Goal: Task Accomplishment & Management: Manage account settings

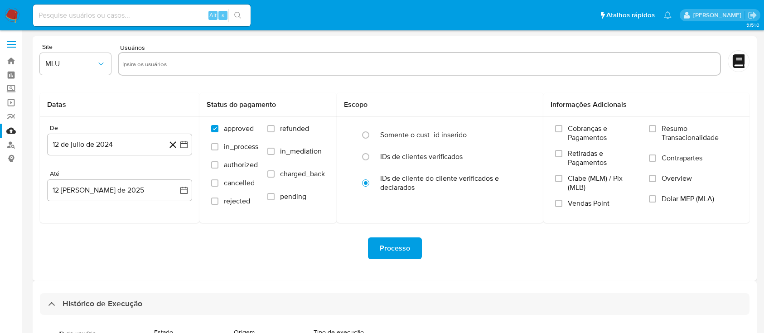
select select "50"
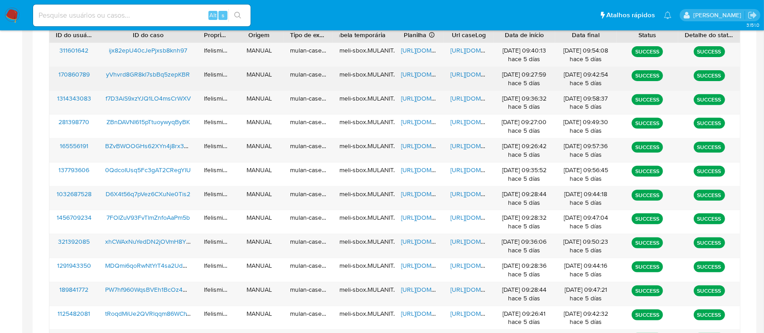
click at [461, 71] on span "https://docs.google.com/document/d/1TQ1qCp6JqzR0wJmkD8T1fiRfRp0CZZ2NdQFKK26WLzk…" at bounding box center [482, 74] width 63 height 9
click at [412, 75] on span "https://docs.google.com/spreadsheets/d/1XIgKwK7M0XRcLMLjq8eAeAeKT75gcpUN3o1IkAs…" at bounding box center [432, 74] width 63 height 9
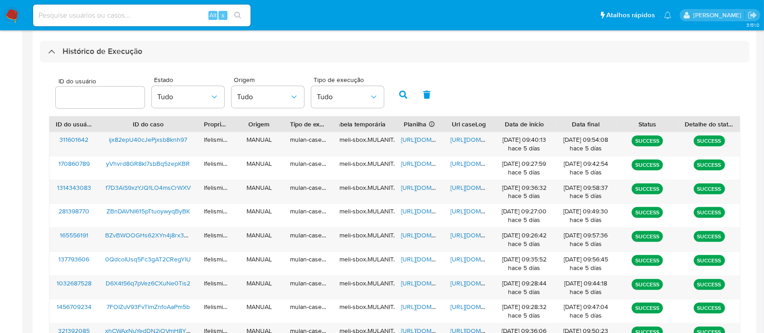
scroll to position [221, 0]
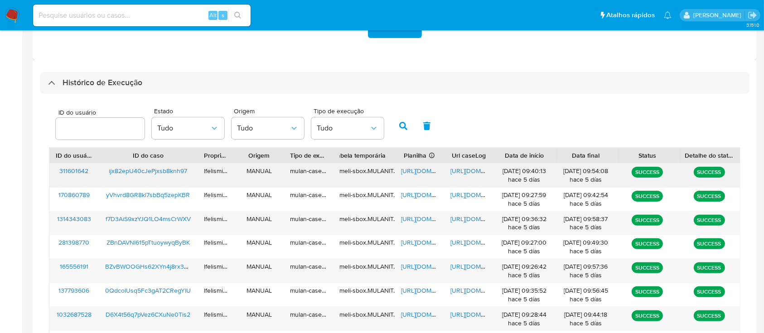
click at [466, 171] on span "https://docs.google.com/document/d/1Bhea1D2lvFaczSK41LsT9w_x62c82TdNKC9wWIcAL8o…" at bounding box center [482, 170] width 63 height 9
click at [414, 166] on div "https://docs.google.com/spreadsheets/d/1uGrzZMwJ7Yg1VaMgvbmtMMUJso9fYxkbXMKivHw…" at bounding box center [419, 176] width 49 height 24
click at [413, 169] on span "https://docs.google.com/spreadsheets/d/1uGrzZMwJ7Yg1VaMgvbmtMMUJso9fYxkbXMKivHw…" at bounding box center [432, 170] width 63 height 9
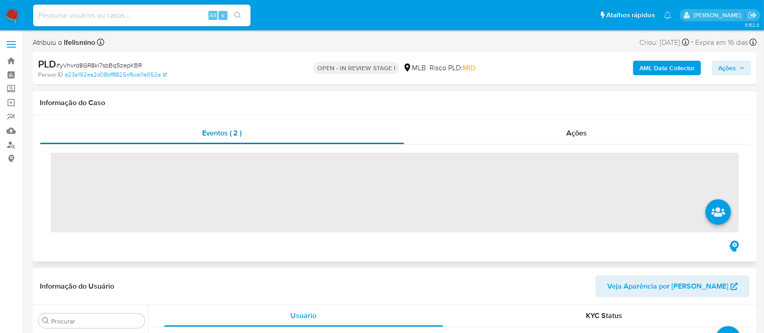
scroll to position [383, 0]
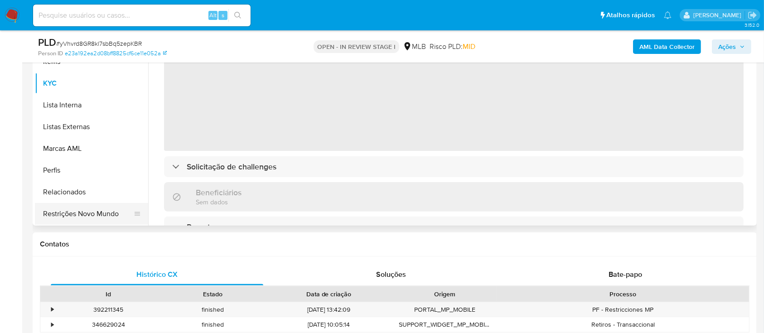
click at [85, 209] on button "Restrições Novo Mundo" at bounding box center [88, 214] width 106 height 22
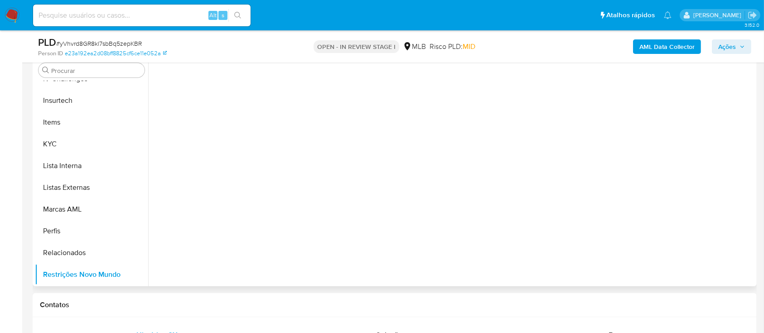
scroll to position [121, 0]
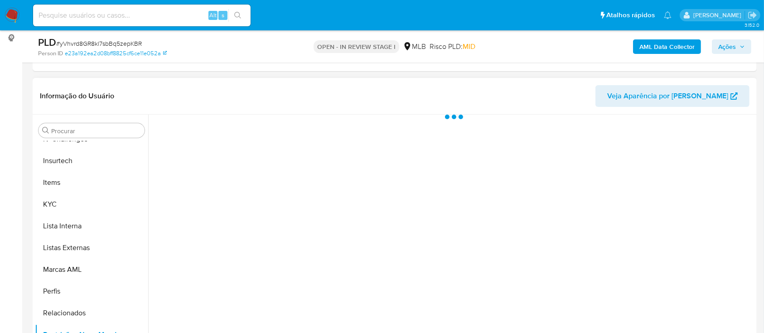
select select "10"
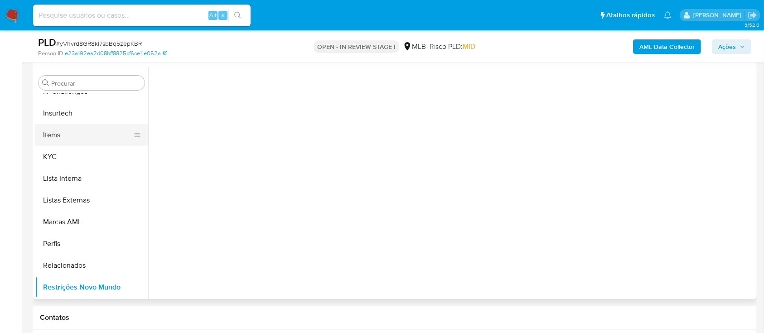
scroll to position [181, 0]
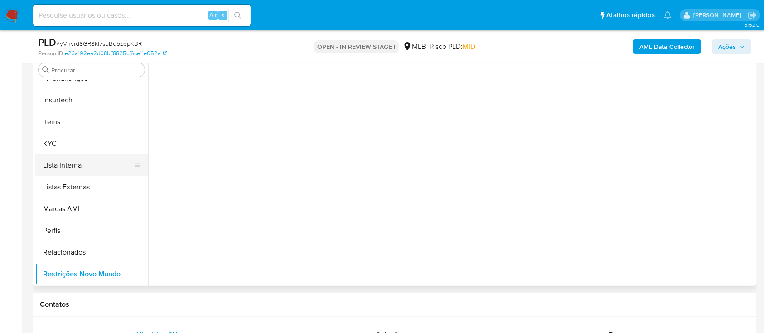
click at [87, 163] on button "Lista Interna" at bounding box center [88, 166] width 106 height 22
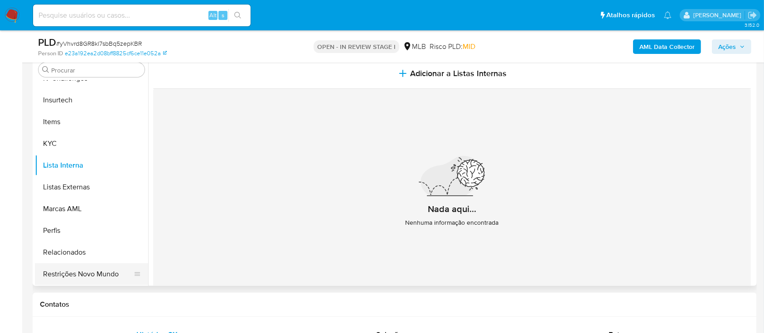
click at [116, 270] on button "Restrições Novo Mundo" at bounding box center [88, 274] width 106 height 22
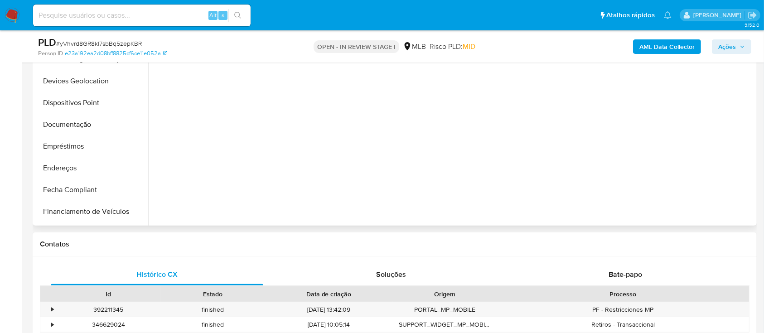
scroll to position [0, 0]
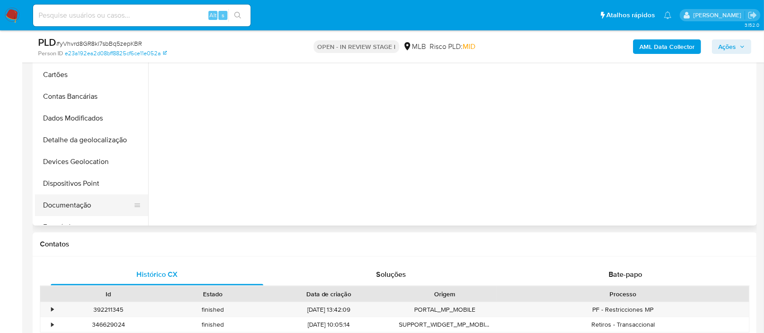
click at [77, 213] on button "Documentação" at bounding box center [88, 205] width 106 height 22
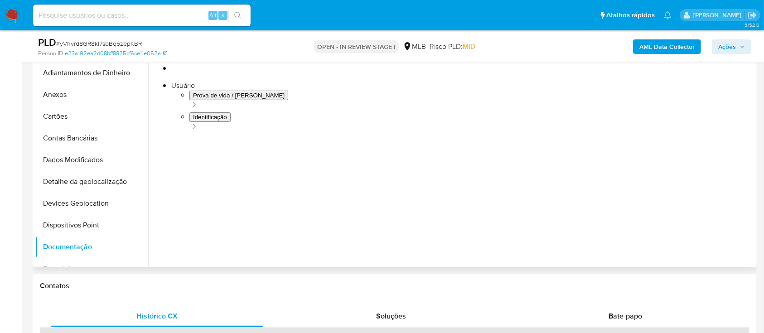
scroll to position [181, 0]
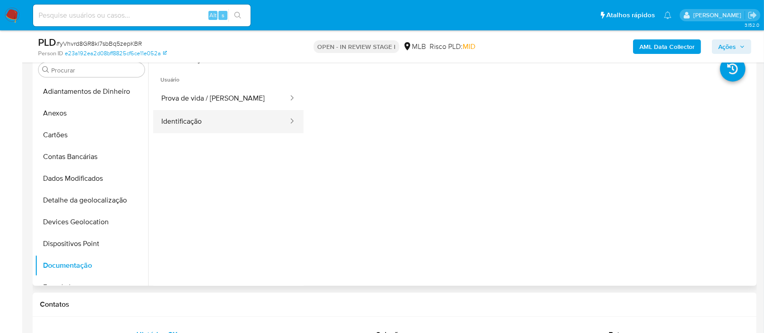
click at [232, 110] on button "Identificação" at bounding box center [221, 121] width 136 height 23
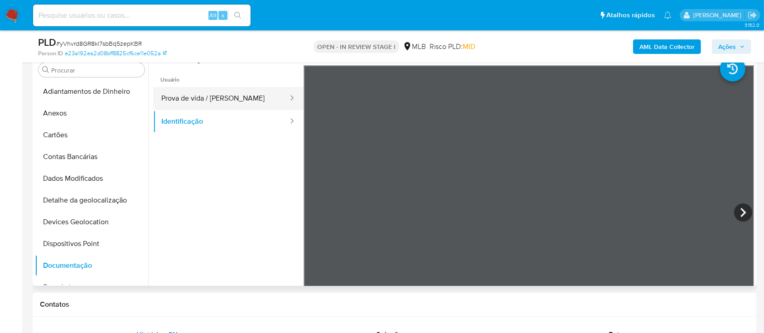
click at [196, 107] on button "Prova de vida / Selfie" at bounding box center [221, 98] width 136 height 23
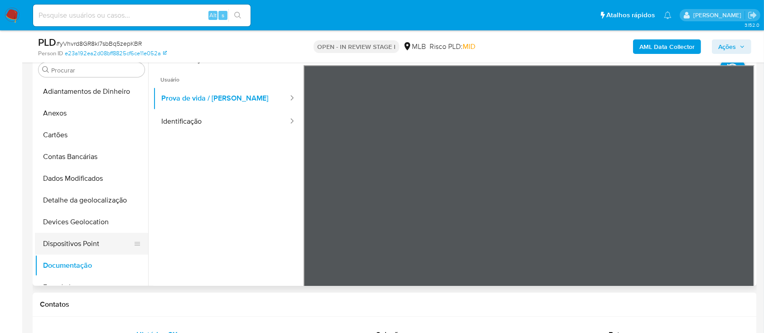
click at [87, 242] on button "Dispositivos Point" at bounding box center [88, 244] width 106 height 22
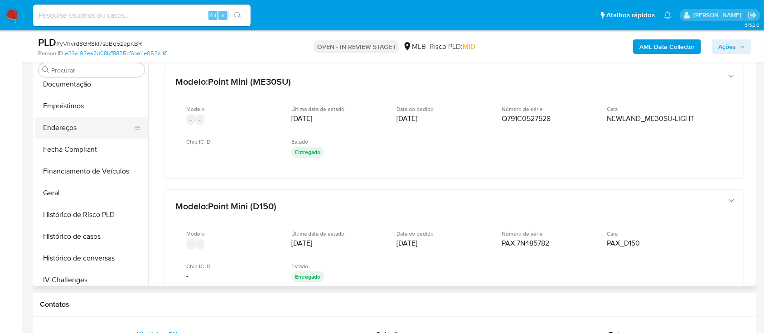
click at [70, 134] on button "Endereços" at bounding box center [88, 128] width 106 height 22
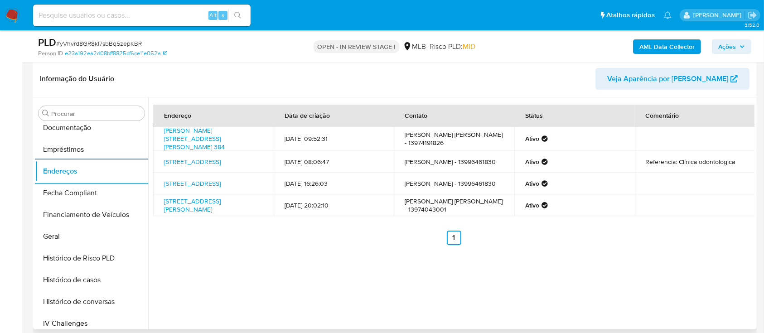
scroll to position [121, 0]
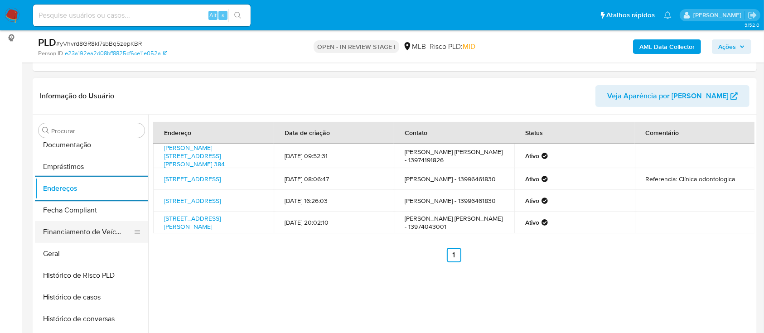
drag, startPoint x: 75, startPoint y: 252, endPoint x: 86, endPoint y: 238, distance: 17.4
click at [76, 252] on button "Geral" at bounding box center [91, 254] width 113 height 22
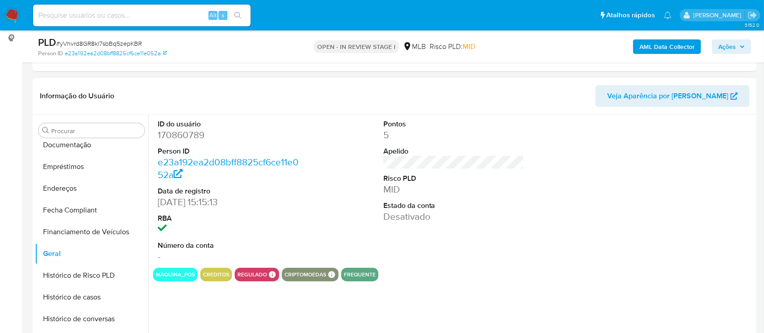
click at [186, 137] on dd "170860789" at bounding box center [228, 135] width 141 height 13
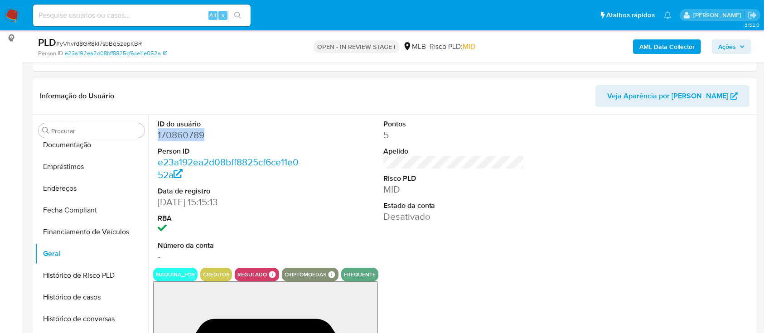
copy dd "170860789"
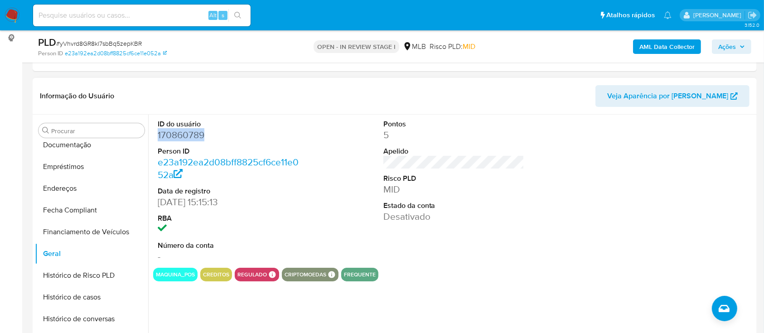
copy dd "170860789"
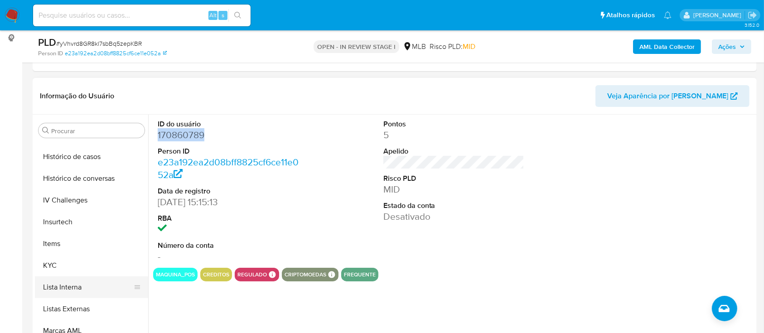
scroll to position [363, 0]
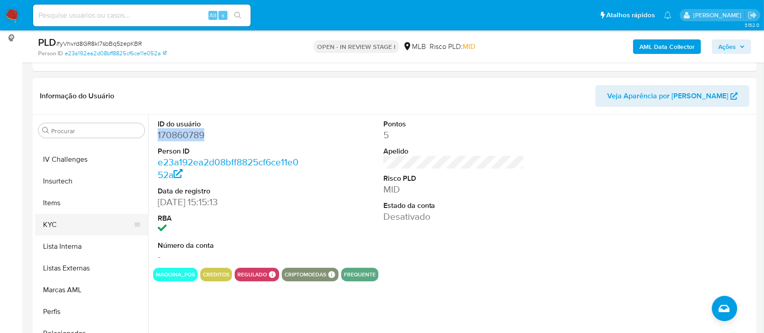
click at [68, 223] on button "KYC" at bounding box center [88, 225] width 106 height 22
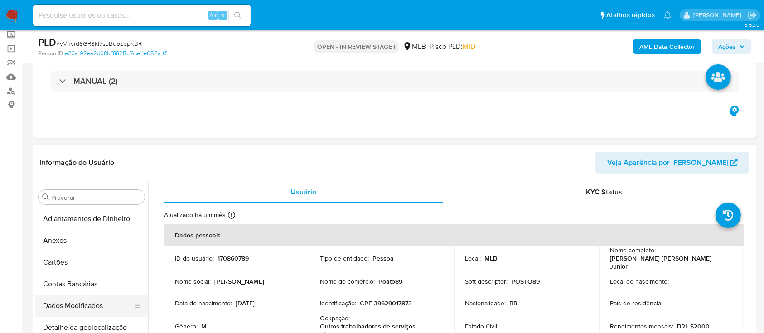
scroll to position [121, 0]
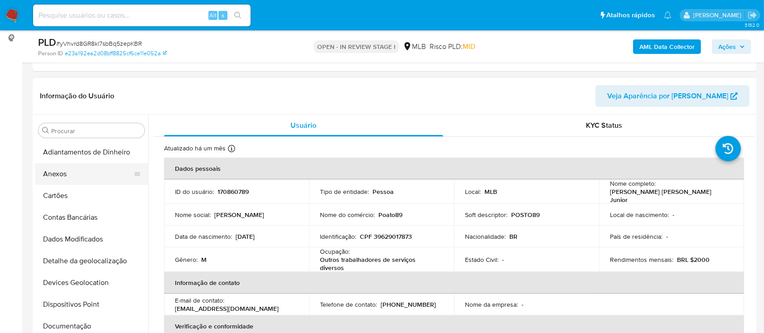
click at [103, 171] on button "Anexos" at bounding box center [88, 174] width 106 height 22
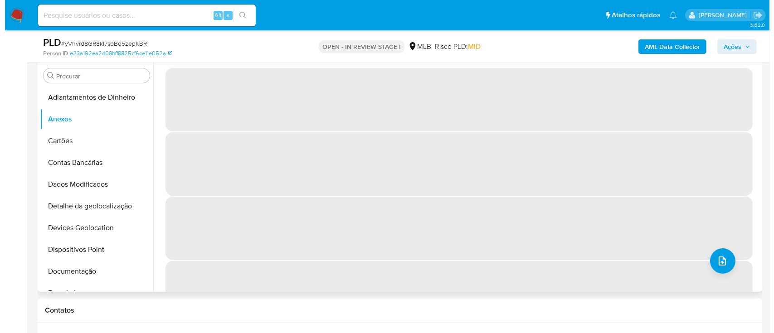
scroll to position [181, 0]
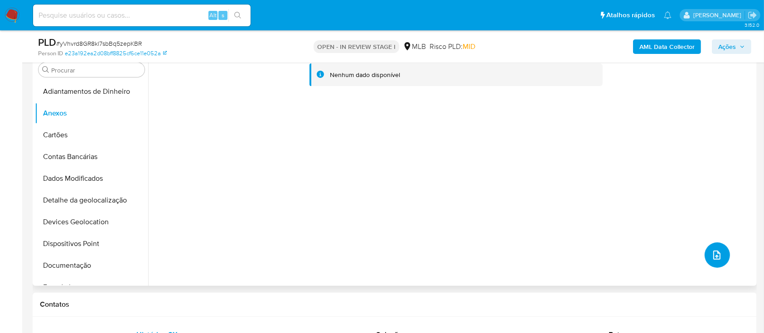
click at [718, 264] on button "upload-file" at bounding box center [717, 255] width 25 height 25
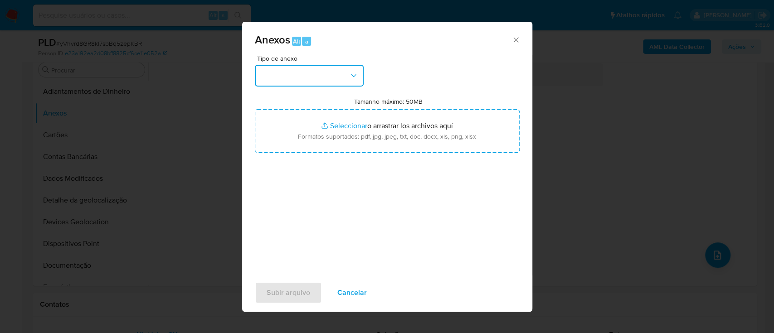
click at [305, 69] on button "button" at bounding box center [309, 76] width 109 height 22
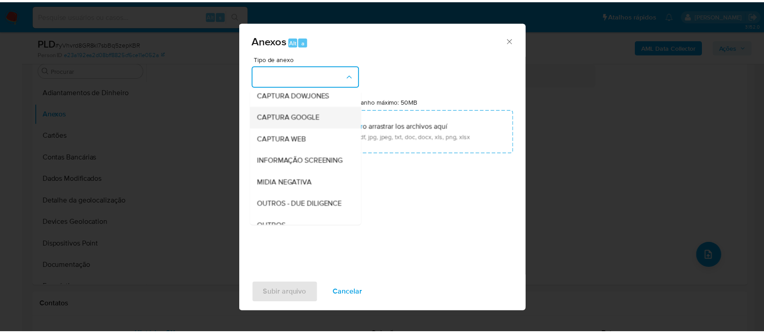
scroll to position [60, 0]
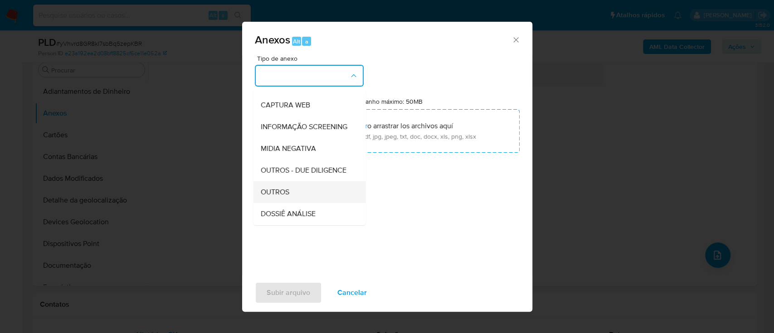
click at [276, 197] on span "OUTROS" at bounding box center [274, 192] width 29 height 9
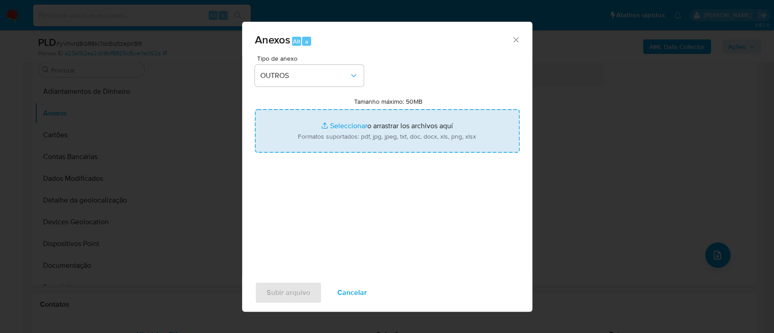
type input "C:\fakepath\Mulan 170860789_2025_08_07_08_40_00 ROBSON RANGEL DE ALMEIDA JUNIOR…"
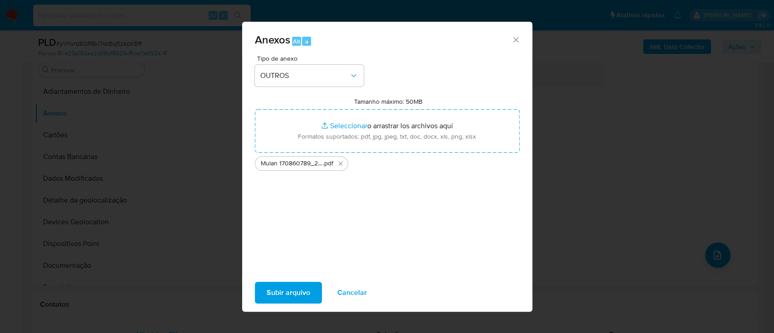
click at [304, 297] on span "Subir arquivo" at bounding box center [289, 293] width 44 height 20
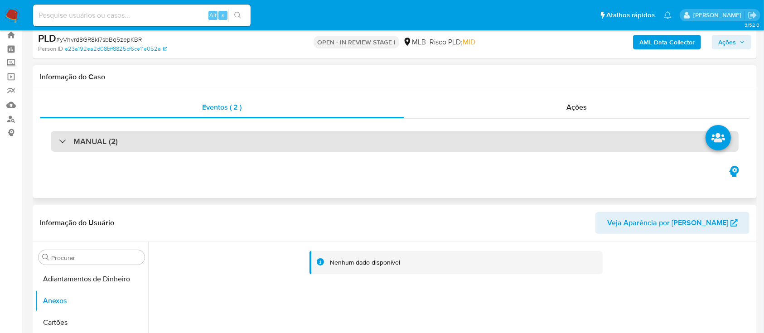
scroll to position [0, 0]
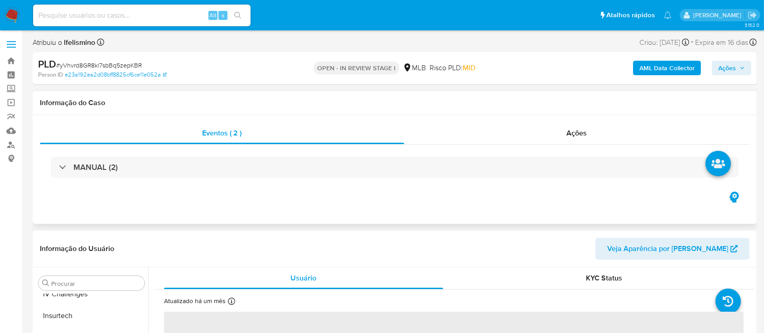
scroll to position [383, 0]
select select "10"
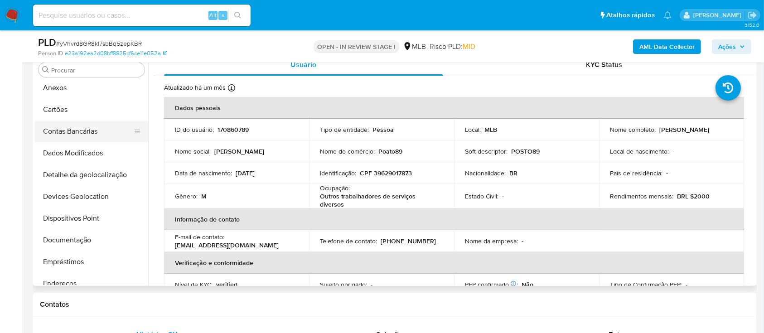
scroll to position [20, 0]
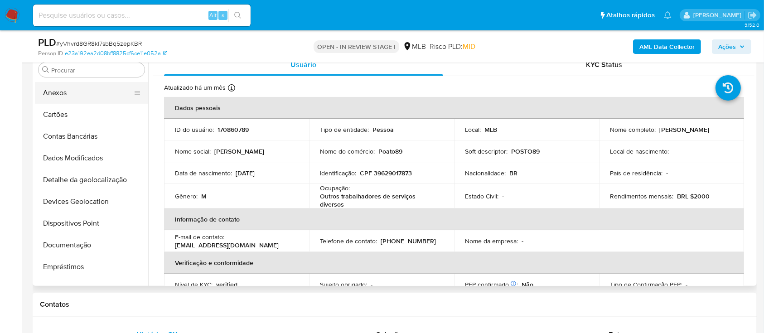
click at [94, 90] on button "Anexos" at bounding box center [88, 93] width 106 height 22
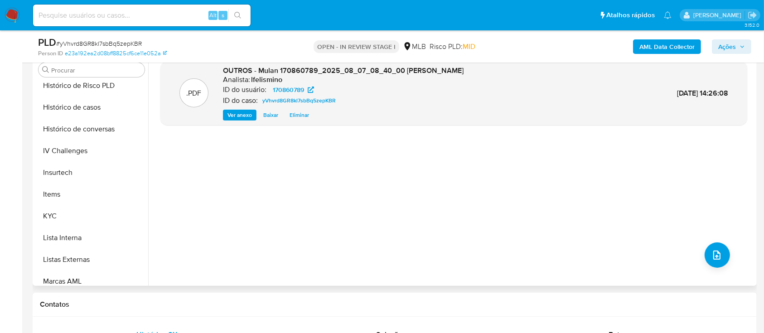
scroll to position [383, 0]
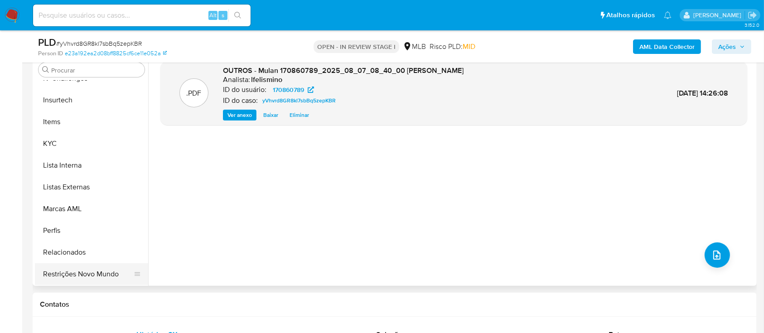
click at [94, 273] on button "Restrições Novo Mundo" at bounding box center [88, 274] width 106 height 22
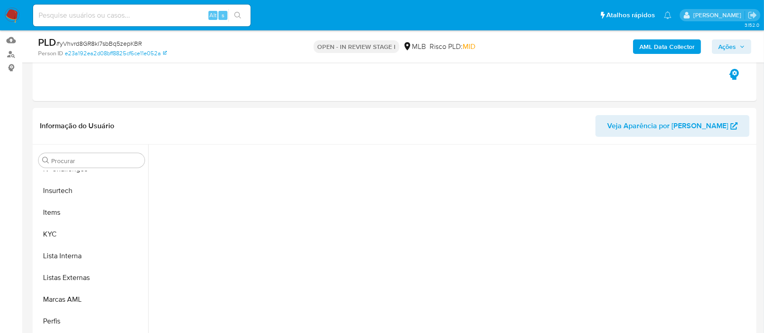
scroll to position [0, 0]
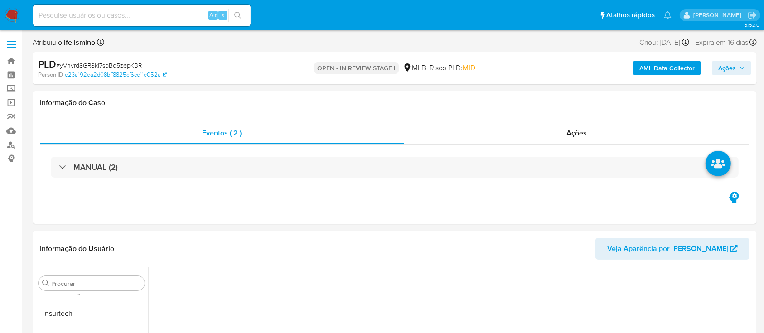
click at [672, 66] on b "AML Data Collector" at bounding box center [667, 68] width 55 height 15
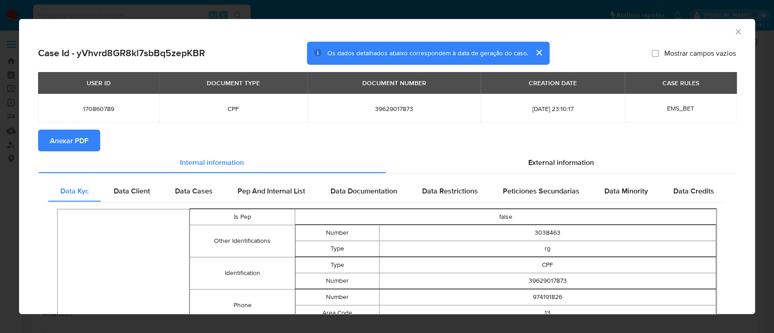
click at [52, 143] on span "Anexar PDF" at bounding box center [69, 141] width 39 height 20
click at [721, 32] on div "AML Data Collector" at bounding box center [379, 30] width 708 height 10
click at [733, 34] on icon "Fechar a janela" at bounding box center [737, 31] width 9 height 9
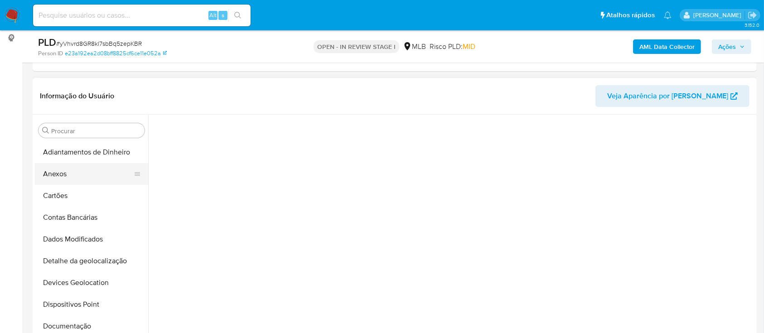
click at [38, 167] on button "Anexos" at bounding box center [88, 174] width 106 height 22
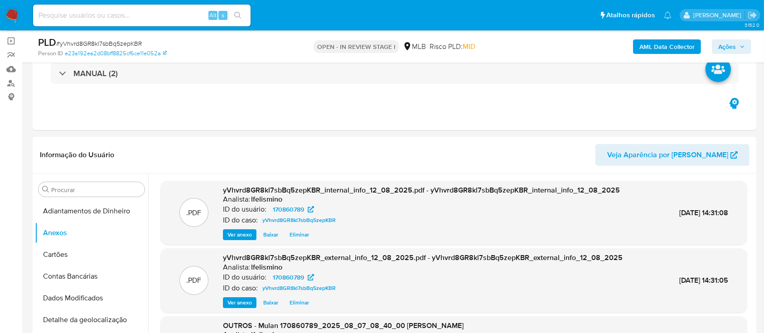
scroll to position [60, 0]
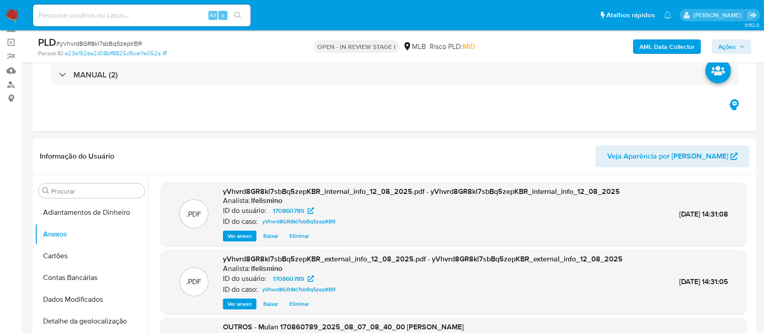
click at [116, 39] on span "# yVhvrd8GR8kl7sbBq5zepKBR" at bounding box center [99, 43] width 86 height 9
copy span "yVhvrd8GR8kl7sbBq5zepKBR"
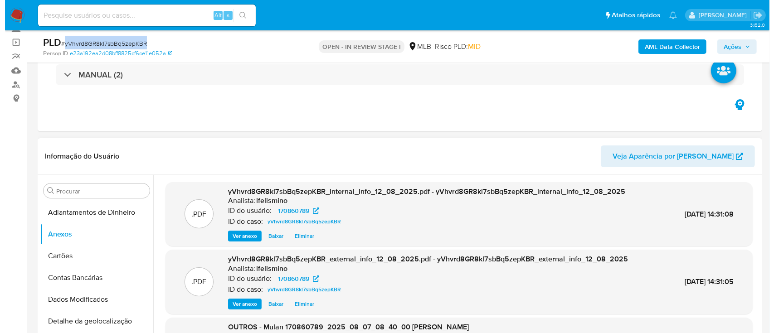
scroll to position [181, 0]
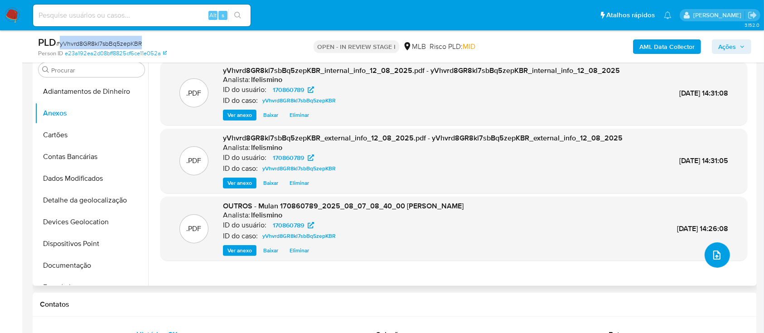
click at [712, 259] on icon "upload-file" at bounding box center [717, 255] width 11 height 11
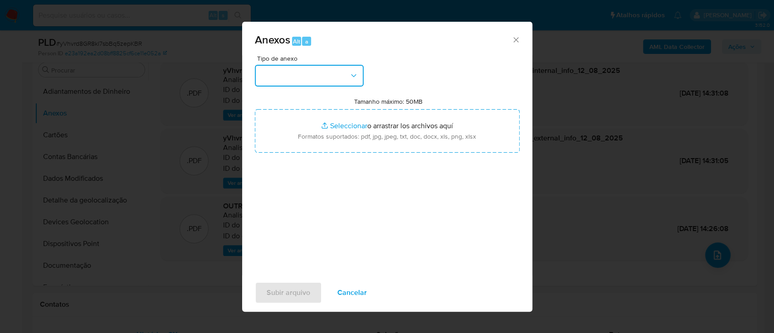
drag, startPoint x: 281, startPoint y: 78, endPoint x: 283, endPoint y: 83, distance: 5.2
click at [281, 78] on button "button" at bounding box center [309, 76] width 109 height 22
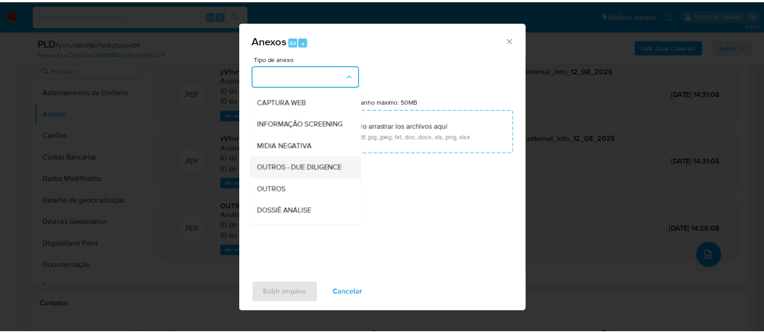
scroll to position [121, 0]
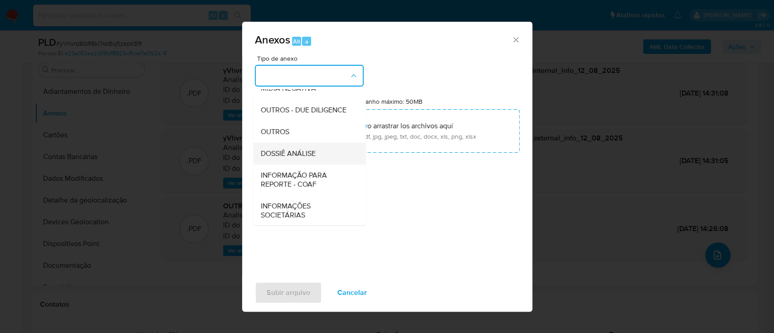
click at [296, 158] on span "DOSSIÊ ANÁLISE" at bounding box center [287, 153] width 55 height 9
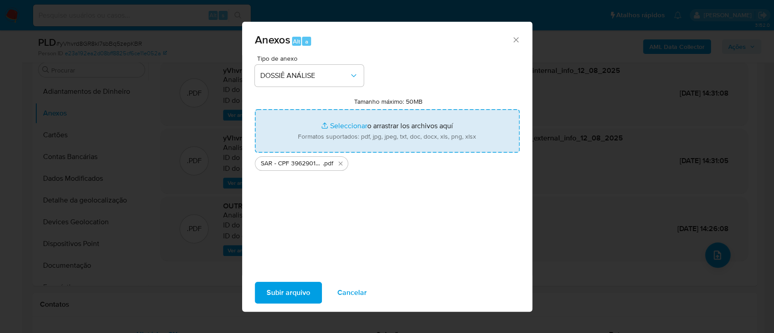
type input "C:\fakepath\SPA - CPF 39629017873 - ROBSON RANGEL DE ALMEIDA JUNIOR.pdf"
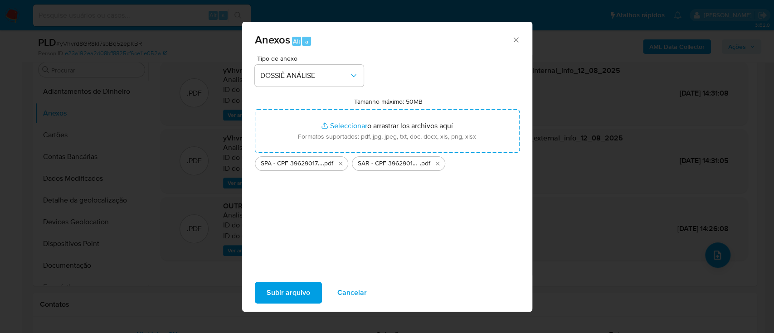
click at [272, 296] on span "Subir arquivo" at bounding box center [289, 293] width 44 height 20
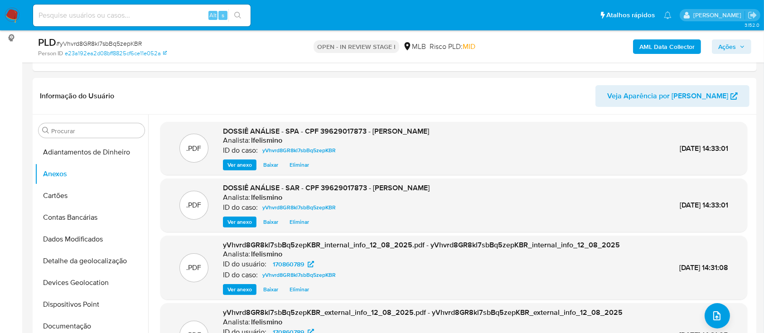
click at [173, 18] on input at bounding box center [142, 16] width 218 height 12
paste input "ijx82epU40cJePjxsb8knh97"
type input "ijx82epU40cJePjxsb8knh97"
click at [241, 11] on button "search-icon" at bounding box center [237, 15] width 19 height 13
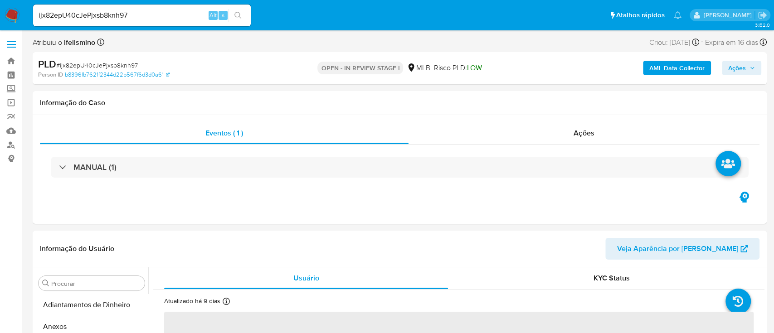
select select "10"
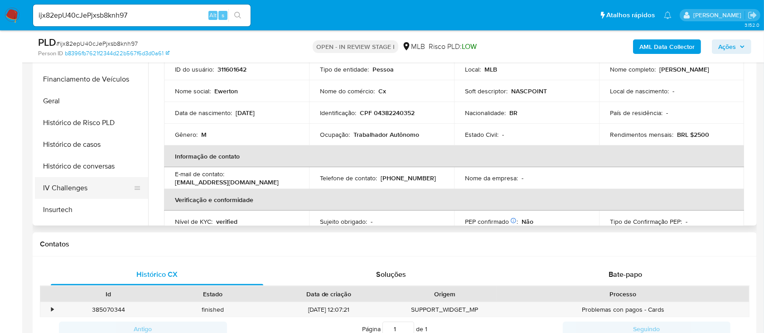
scroll to position [202, 0]
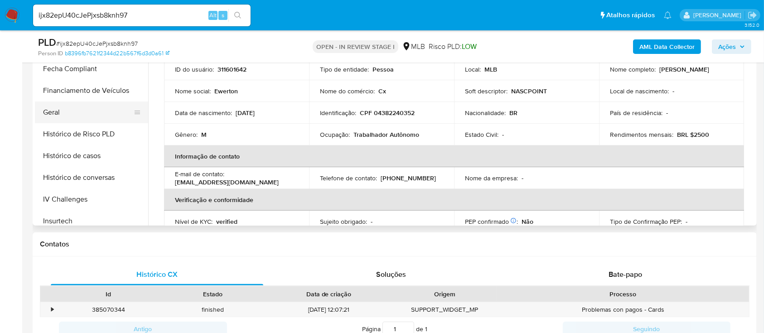
drag, startPoint x: 73, startPoint y: 88, endPoint x: 69, endPoint y: 102, distance: 14.1
click at [73, 88] on button "Financiamento de Veículos" at bounding box center [91, 91] width 113 height 22
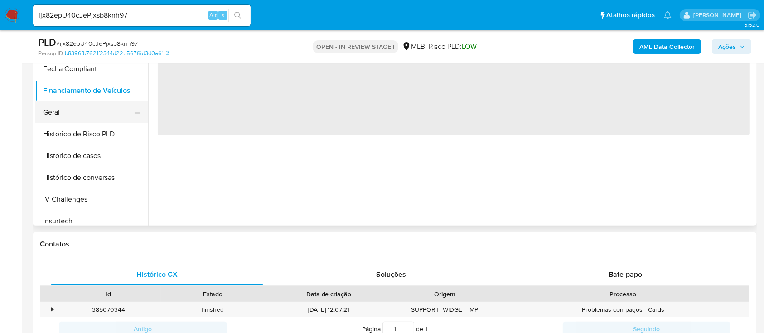
click at [65, 114] on button "Geral" at bounding box center [88, 113] width 106 height 22
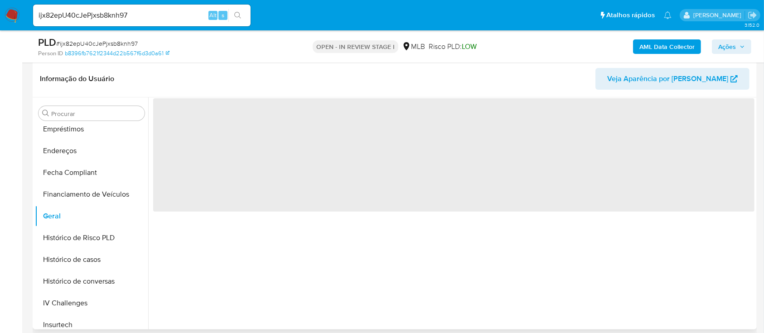
scroll to position [121, 0]
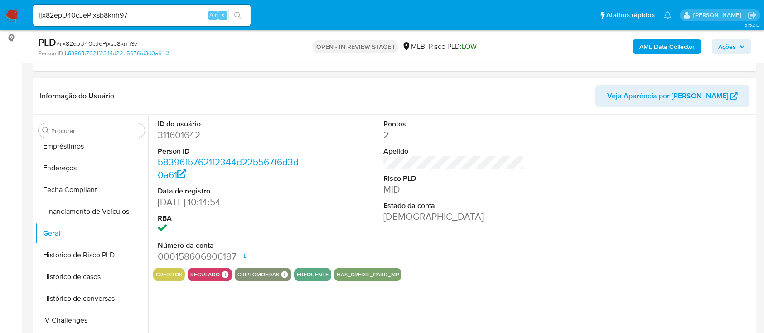
click at [195, 137] on dd "311601642" at bounding box center [228, 135] width 141 height 13
copy dd "311601642"
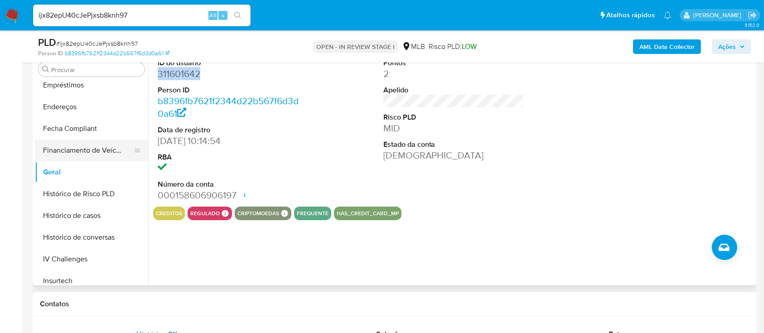
scroll to position [181, 0]
click at [189, 243] on div "ID do usuário 311601642 Person ID b8396fb7621f2344d22b567f6d3d0a61 Data de regi…" at bounding box center [451, 170] width 607 height 232
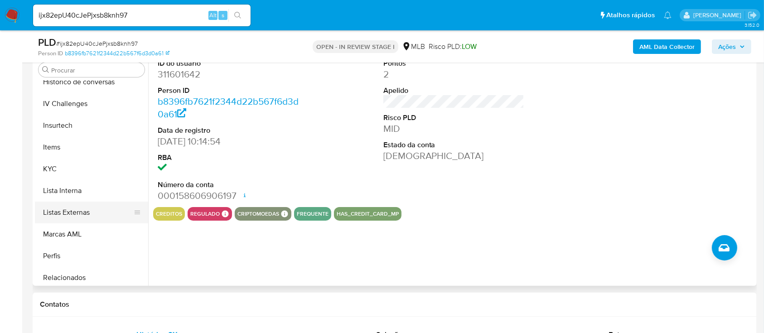
scroll to position [383, 0]
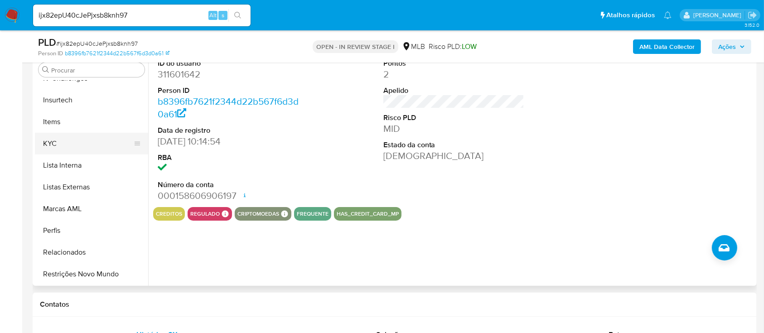
click at [73, 137] on button "KYC" at bounding box center [88, 144] width 106 height 22
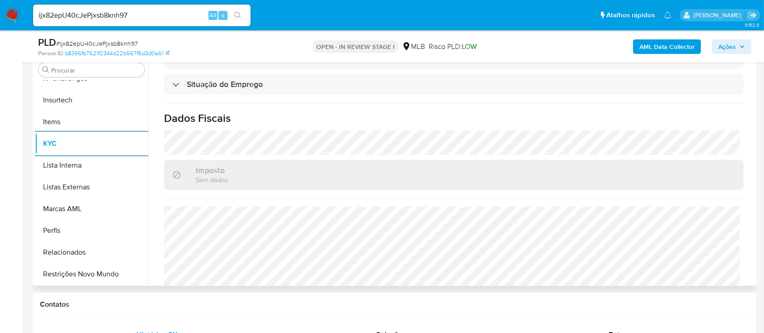
scroll to position [385, 0]
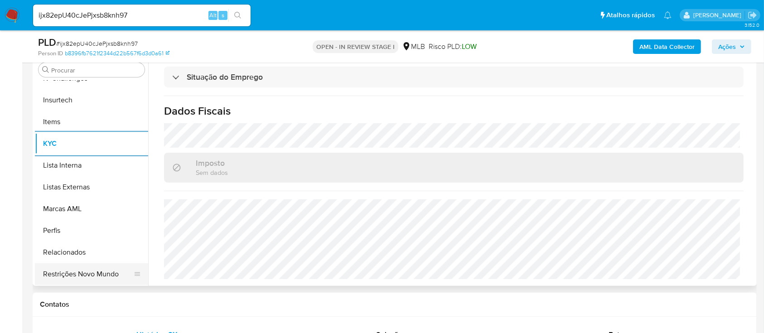
click at [73, 282] on button "Restrições Novo Mundo" at bounding box center [88, 274] width 106 height 22
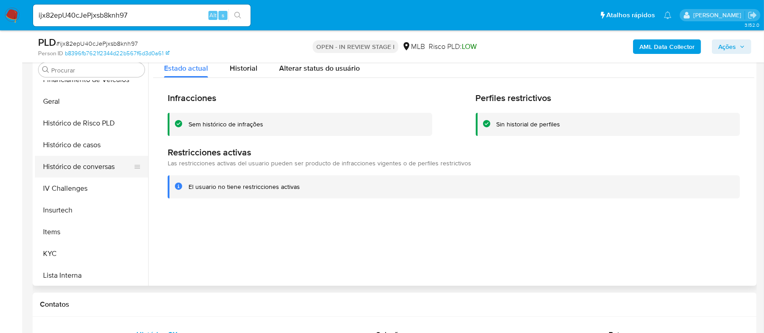
scroll to position [262, 0]
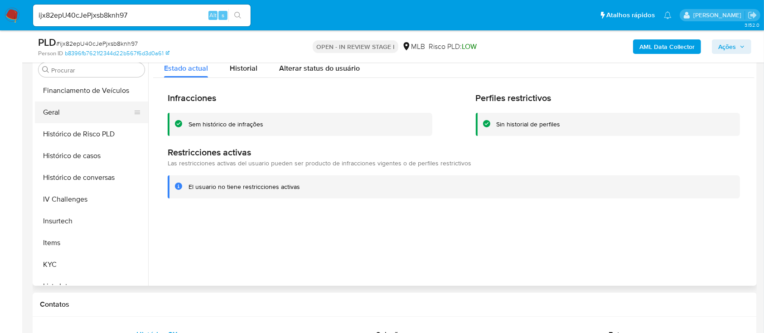
click at [105, 116] on button "Geral" at bounding box center [88, 113] width 106 height 22
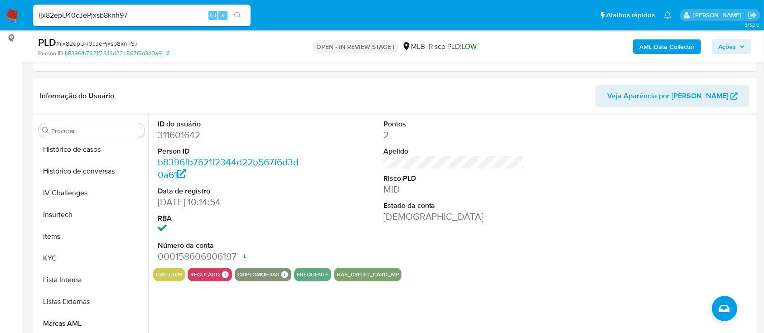
scroll to position [383, 0]
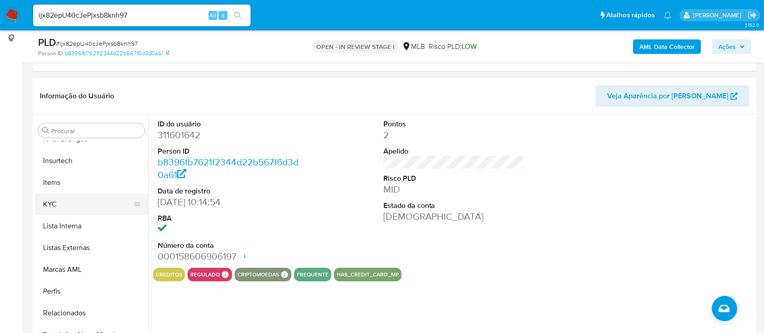
click at [81, 201] on button "KYC" at bounding box center [88, 205] width 106 height 22
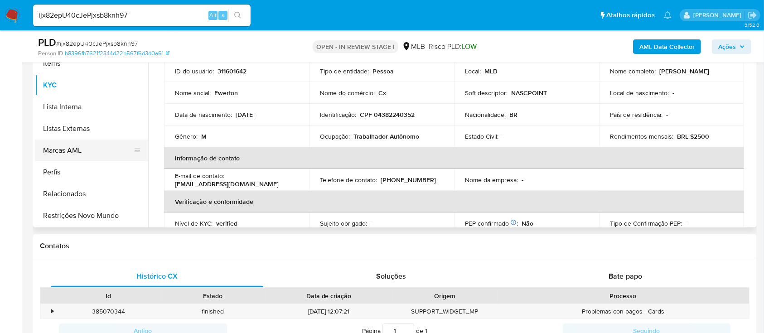
scroll to position [242, 0]
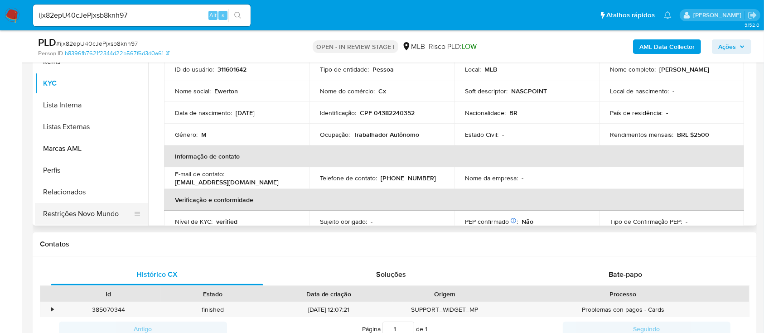
click at [86, 214] on button "Restrições Novo Mundo" at bounding box center [88, 214] width 106 height 22
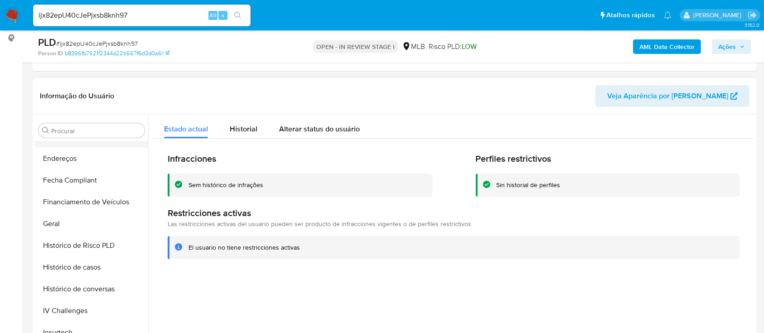
scroll to position [141, 0]
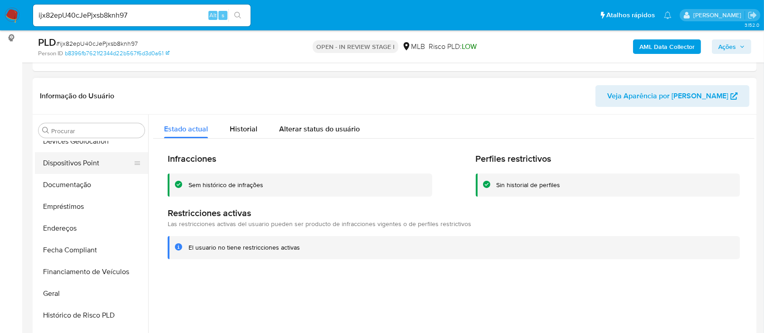
drag, startPoint x: 95, startPoint y: 165, endPoint x: 144, endPoint y: 171, distance: 48.9
click at [95, 165] on button "Dispositivos Point" at bounding box center [88, 163] width 106 height 22
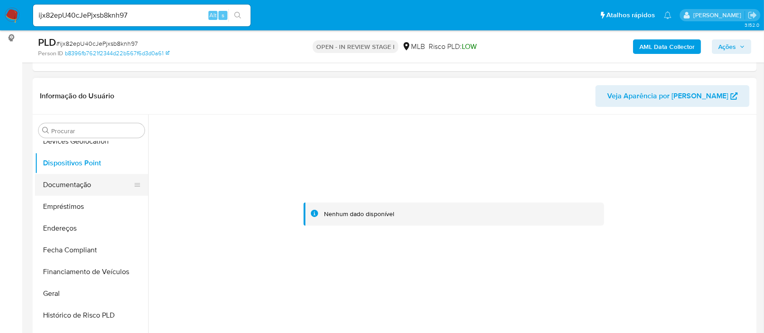
click at [100, 181] on button "Documentação" at bounding box center [88, 185] width 106 height 22
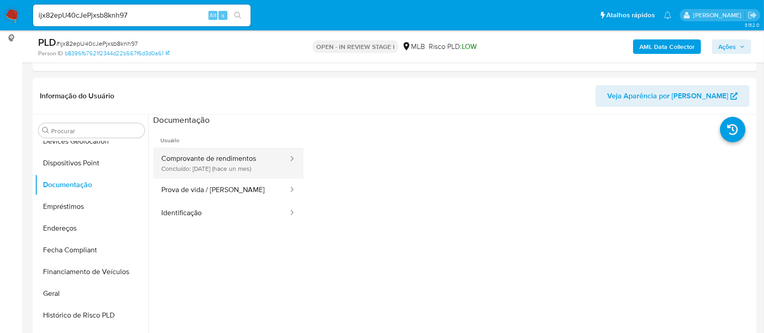
click at [222, 158] on button "Comprovante de rendimentos Concluído: 17/07/2025 (hace un mes)" at bounding box center [221, 163] width 136 height 31
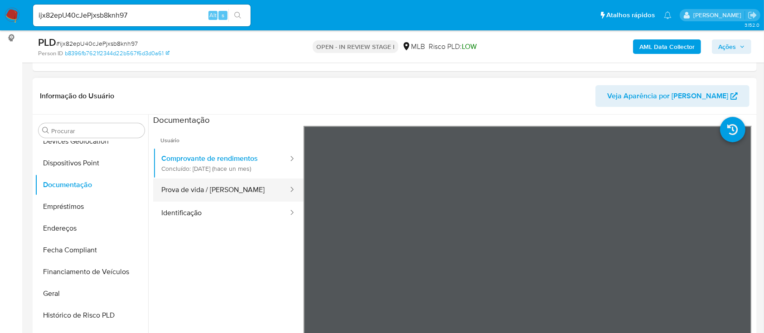
click at [182, 187] on button "Prova de vida / Selfie" at bounding box center [221, 190] width 136 height 23
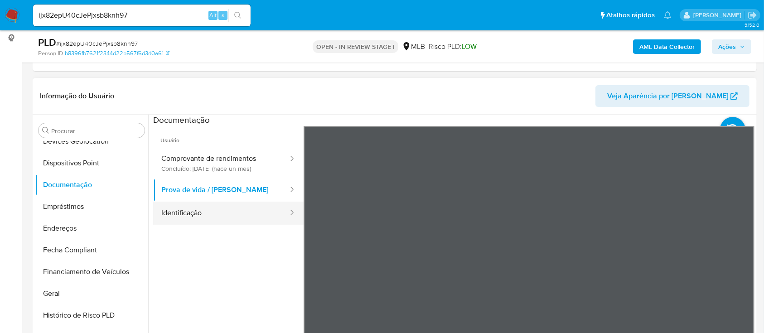
click at [199, 205] on button "Identificação" at bounding box center [221, 213] width 136 height 23
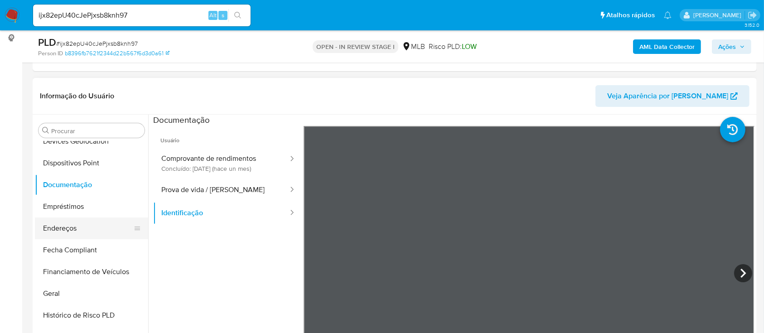
click at [87, 238] on button "Endereços" at bounding box center [88, 229] width 106 height 22
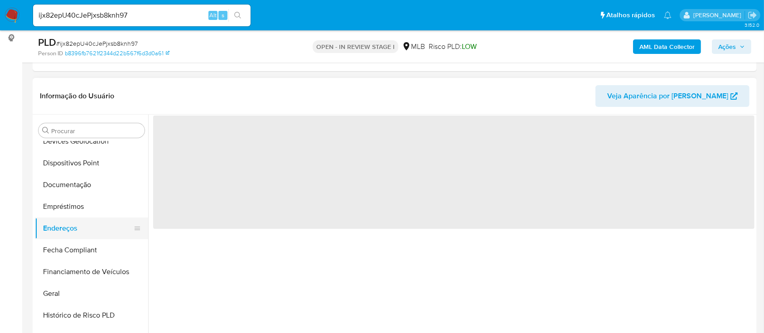
click at [90, 230] on button "Endereços" at bounding box center [88, 229] width 106 height 22
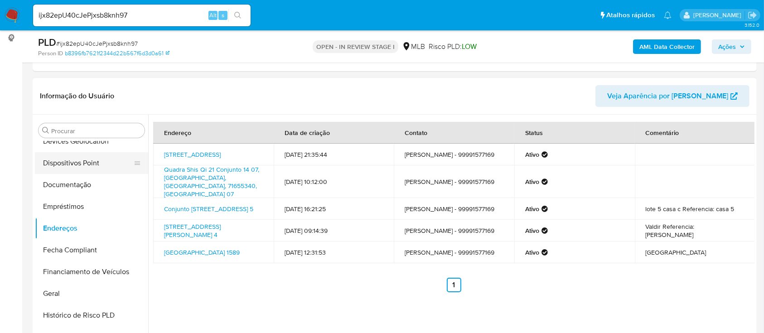
click at [106, 169] on button "Dispositivos Point" at bounding box center [88, 163] width 106 height 22
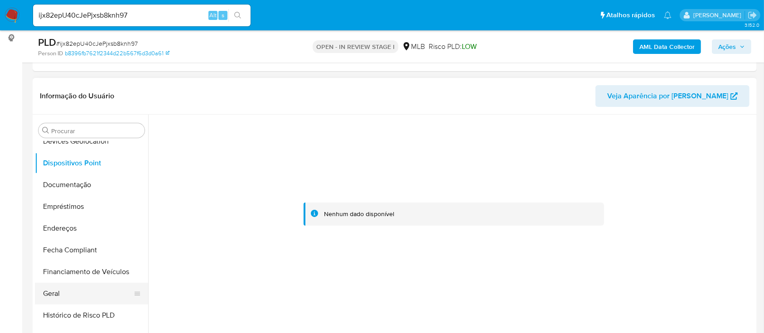
click at [90, 301] on button "Geral" at bounding box center [88, 294] width 106 height 22
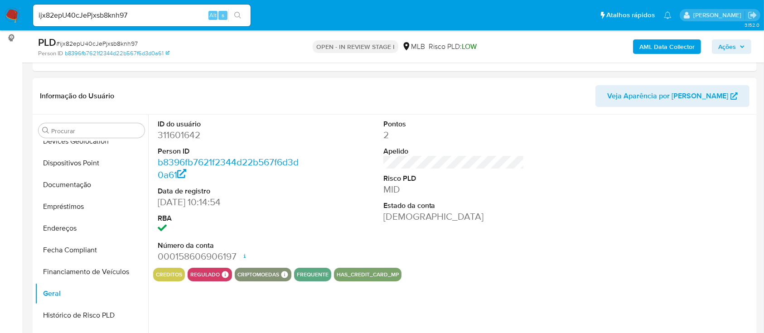
click at [189, 132] on dd "311601642" at bounding box center [228, 135] width 141 height 13
copy dd "311601642"
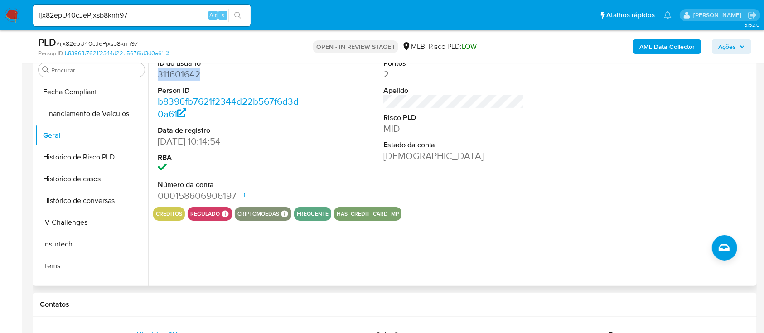
scroll to position [383, 0]
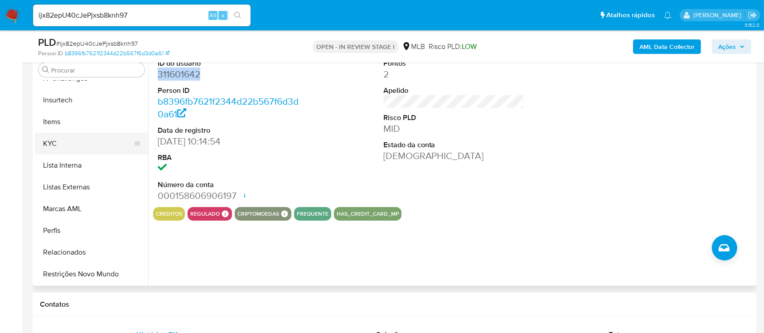
click at [100, 149] on button "KYC" at bounding box center [88, 144] width 106 height 22
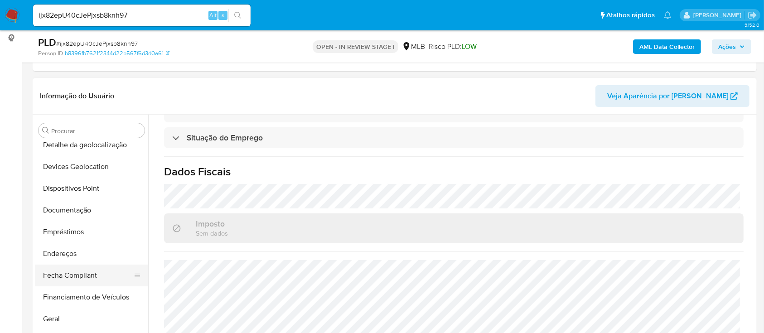
scroll to position [141, 0]
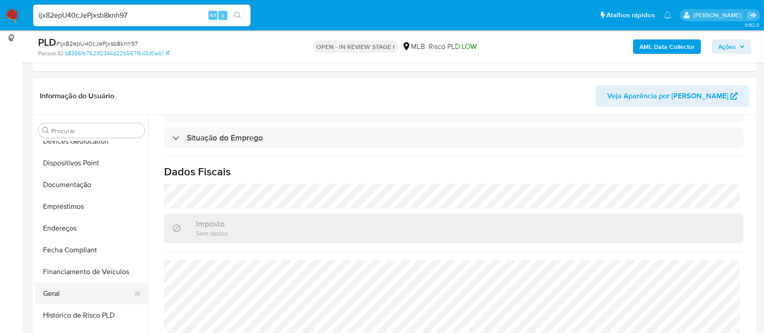
click at [88, 301] on button "Geral" at bounding box center [88, 294] width 106 height 22
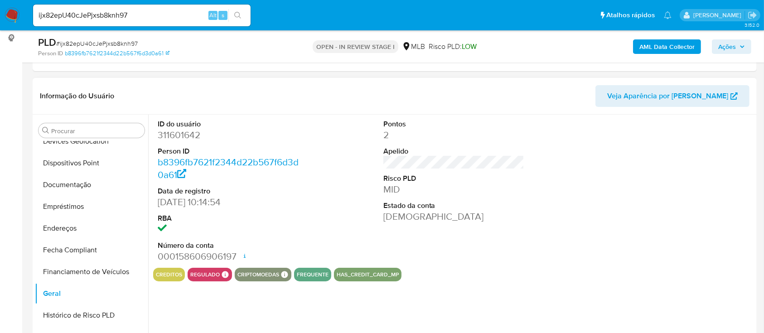
click at [170, 132] on dd "311601642" at bounding box center [228, 135] width 141 height 13
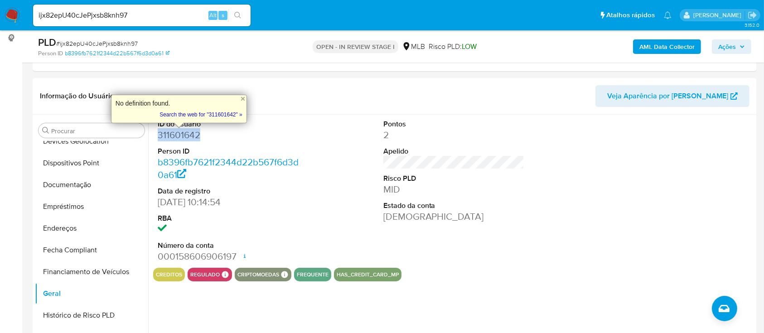
copy dd "311601642"
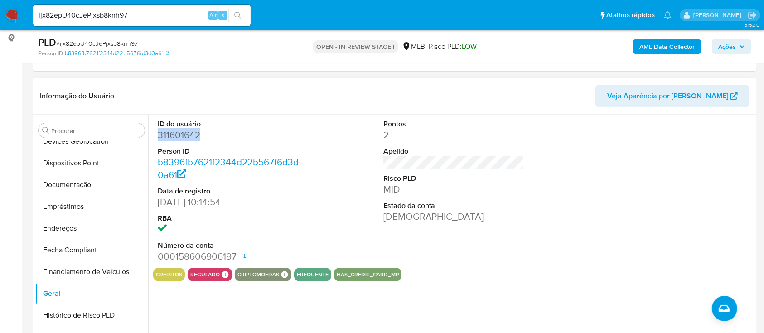
copy dd "311601642"
click at [98, 183] on button "Documentação" at bounding box center [88, 185] width 106 height 22
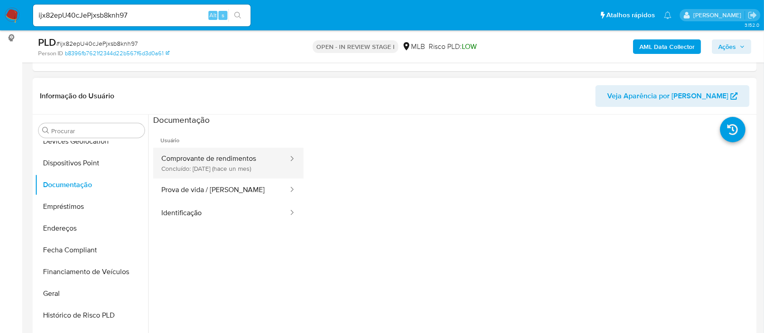
click at [224, 148] on button "Comprovante de rendimentos Concluído: 17/07/2025 (hace un mes)" at bounding box center [221, 163] width 136 height 31
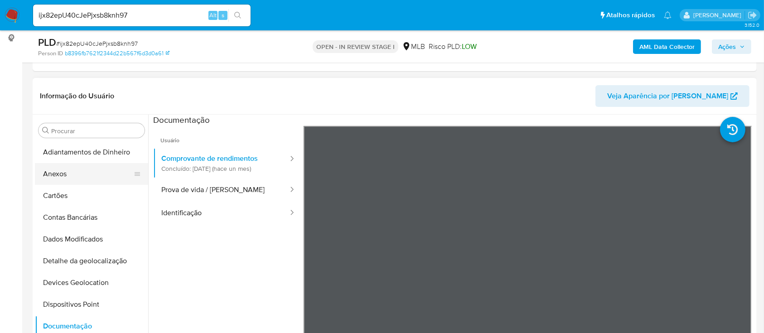
click at [78, 175] on button "Anexos" at bounding box center [88, 174] width 106 height 22
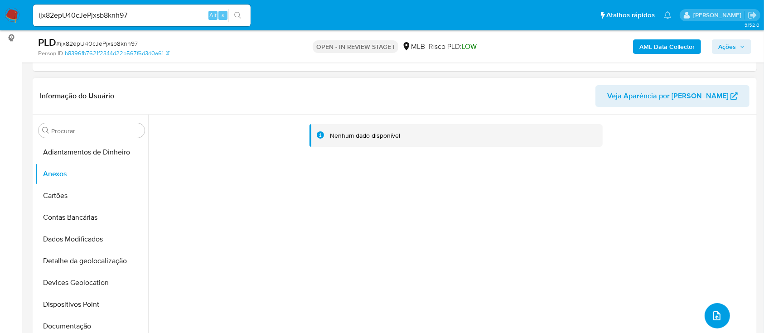
click at [716, 309] on button "upload-file" at bounding box center [717, 315] width 25 height 25
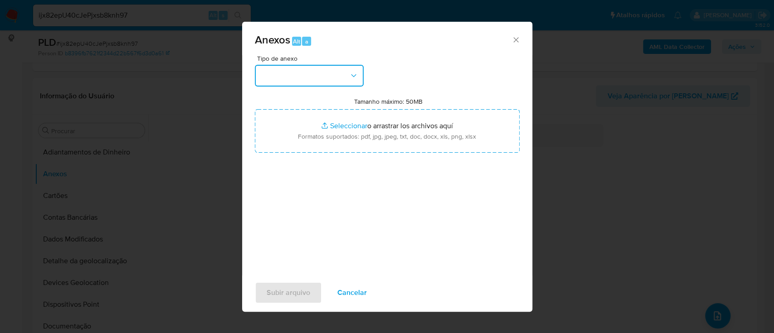
click at [315, 84] on button "button" at bounding box center [309, 76] width 109 height 22
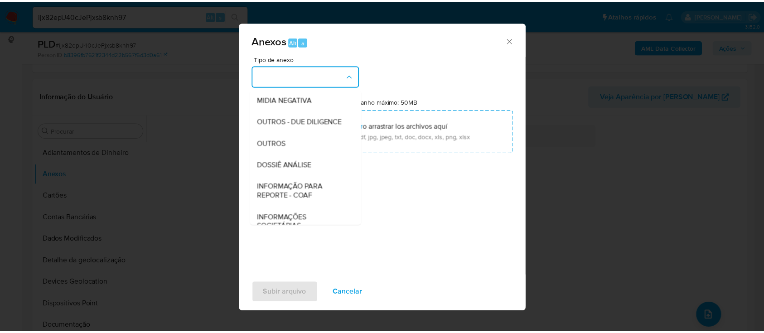
scroll to position [139, 0]
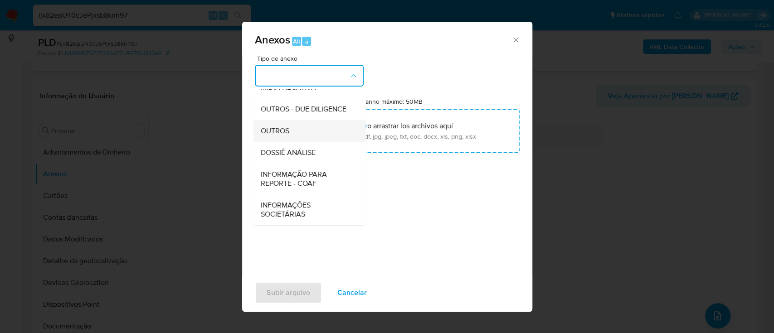
click at [325, 140] on div "OUTROS" at bounding box center [306, 131] width 92 height 22
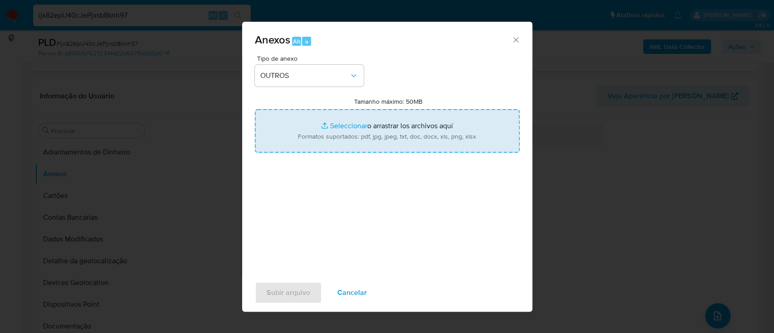
type input "C:\fakepath\Mulan 311601642_2025_08_07_08_50_45 EWERTON ALVES DO NASCIMENTO.pdf"
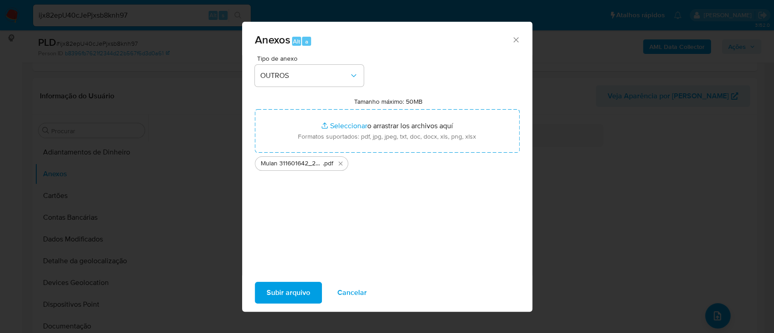
click at [280, 302] on span "Subir arquivo" at bounding box center [289, 293] width 44 height 20
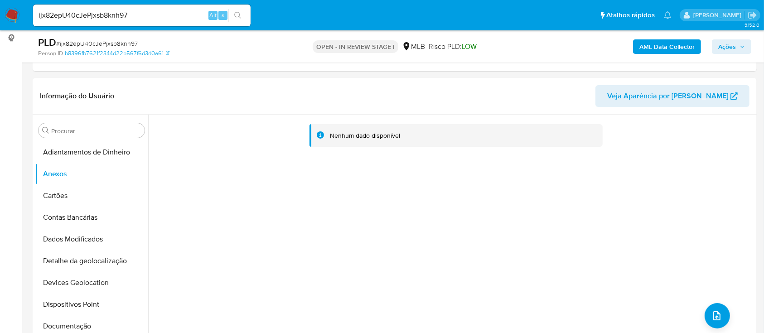
click at [647, 46] on b "AML Data Collector" at bounding box center [667, 46] width 55 height 15
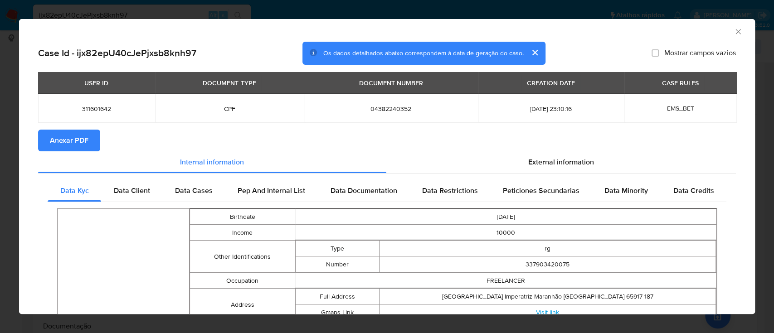
click at [77, 148] on span "Anexar PDF" at bounding box center [69, 141] width 39 height 20
click at [733, 34] on icon "Fechar a janela" at bounding box center [737, 31] width 9 height 9
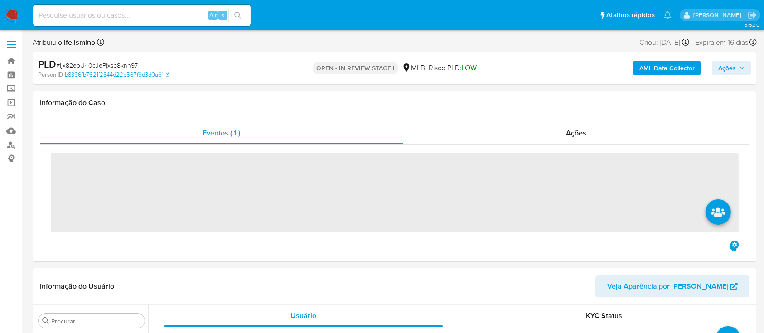
scroll to position [383, 0]
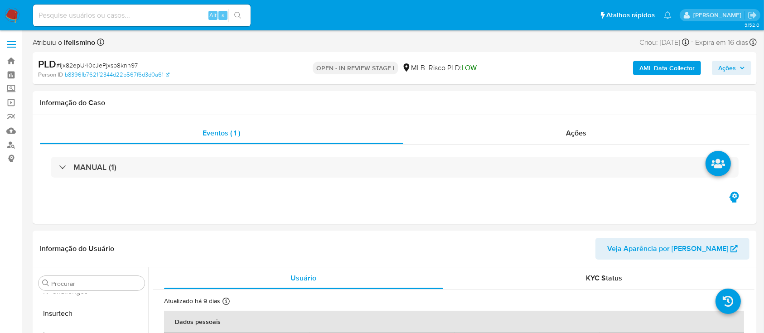
select select "10"
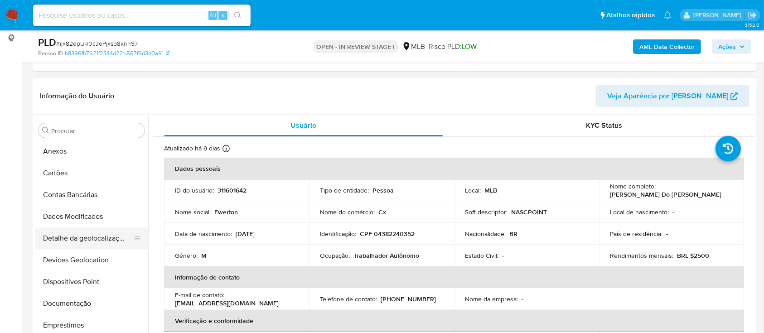
scroll to position [20, 0]
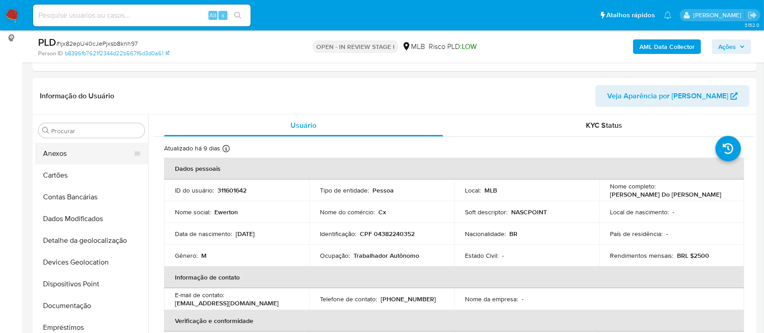
click at [107, 161] on button "Anexos" at bounding box center [88, 154] width 106 height 22
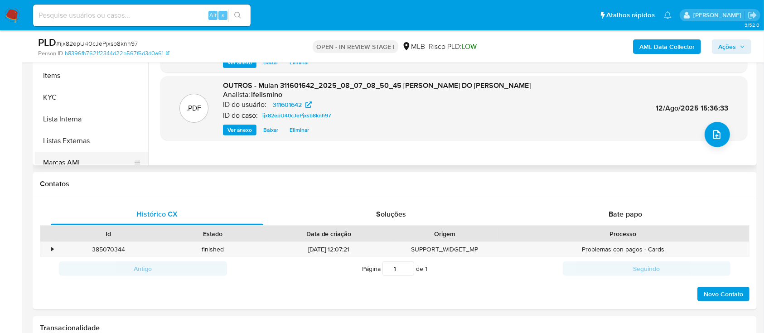
scroll to position [383, 0]
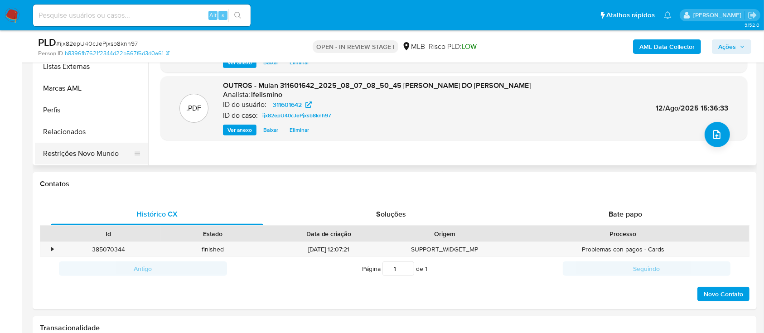
click at [89, 151] on button "Restrições Novo Mundo" at bounding box center [88, 154] width 106 height 22
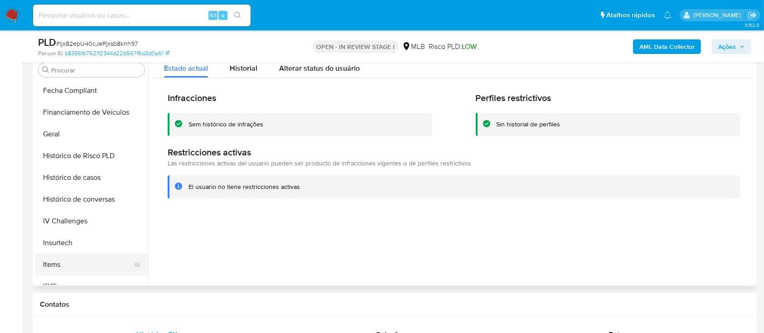
scroll to position [0, 0]
click at [61, 118] on button "Anexos" at bounding box center [88, 113] width 106 height 22
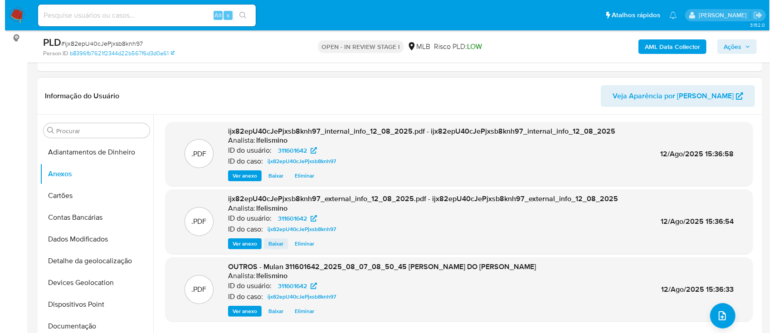
scroll to position [181, 0]
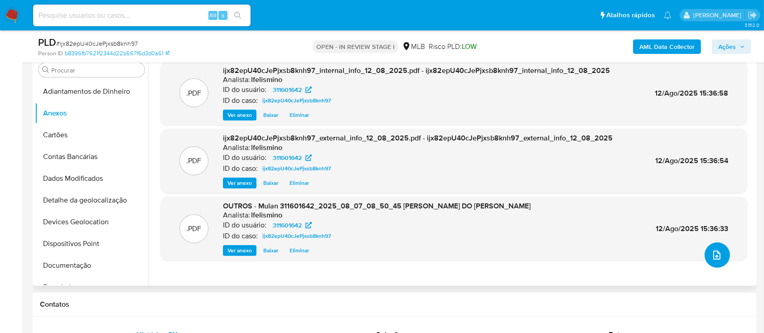
click at [712, 252] on icon "upload-file" at bounding box center [717, 255] width 11 height 11
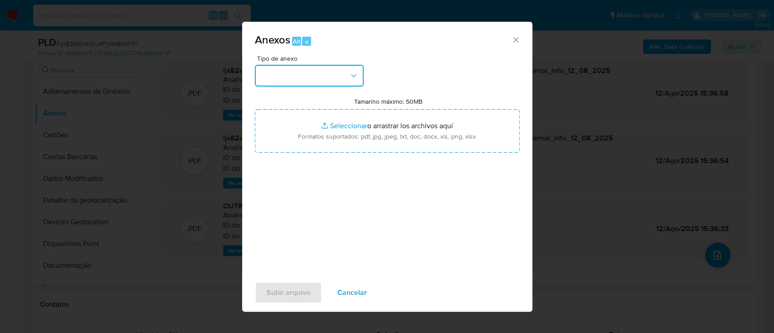
click at [312, 78] on button "button" at bounding box center [309, 76] width 109 height 22
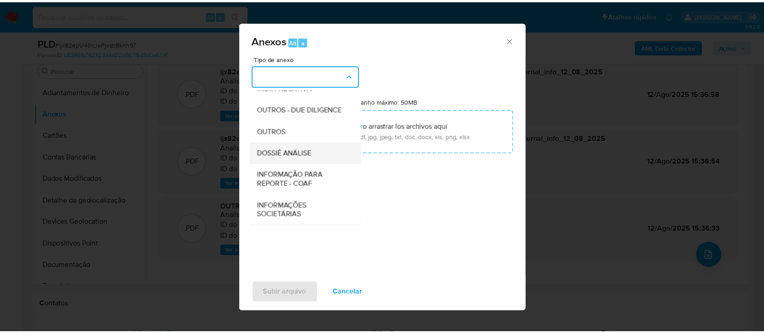
scroll to position [139, 0]
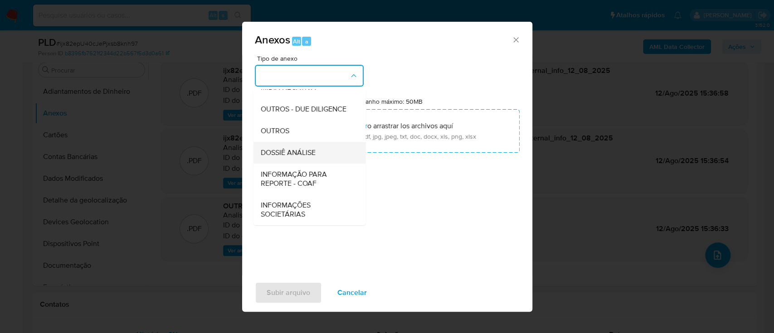
click at [290, 158] on div "DOSSIÊ ANÁLISE" at bounding box center [306, 153] width 92 height 22
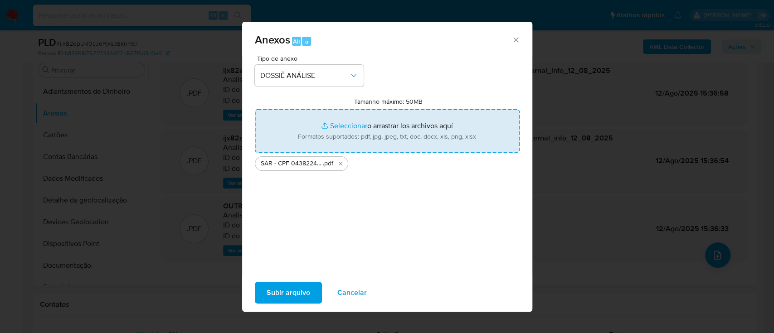
type input "C:\fakepath\SPA - CPF 04382240352 - EWERTON ALVES DO NASCIMENTO.pdf"
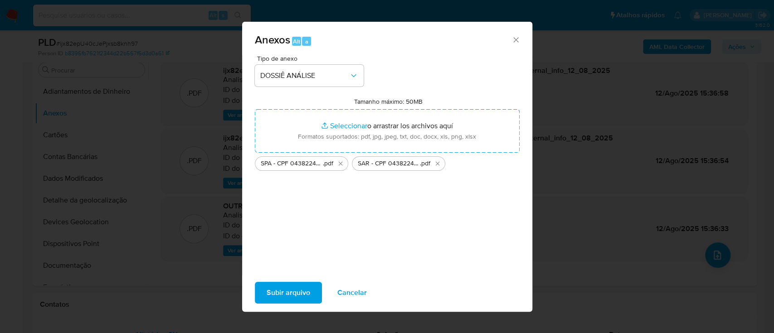
click at [295, 288] on span "Subir arquivo" at bounding box center [289, 293] width 44 height 20
